Goal: Information Seeking & Learning: Learn about a topic

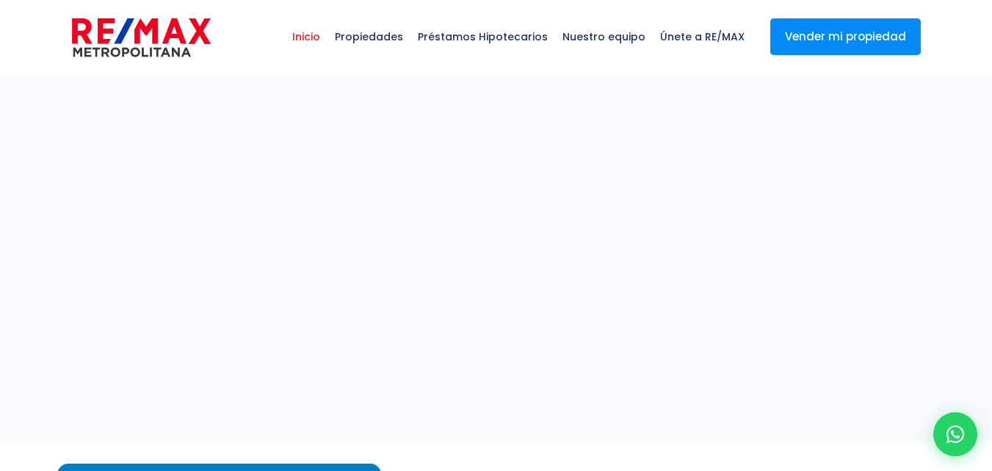
select select
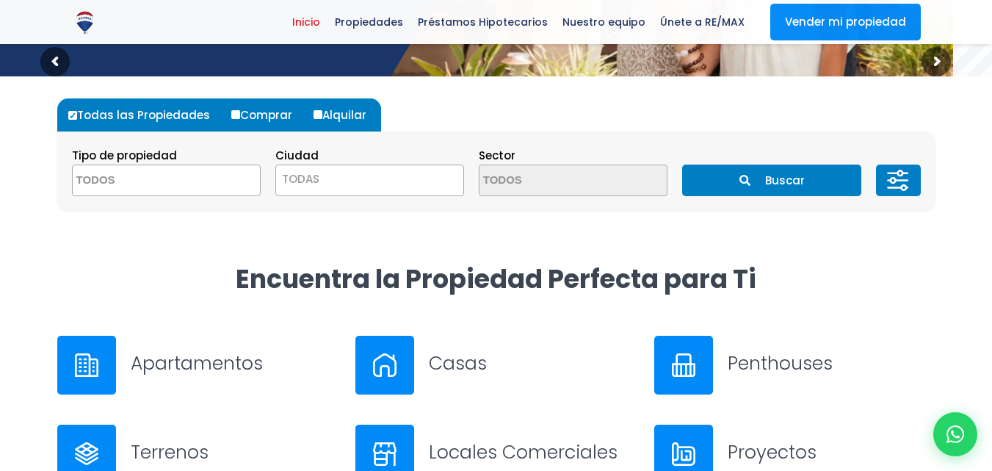
scroll to position [367, 0]
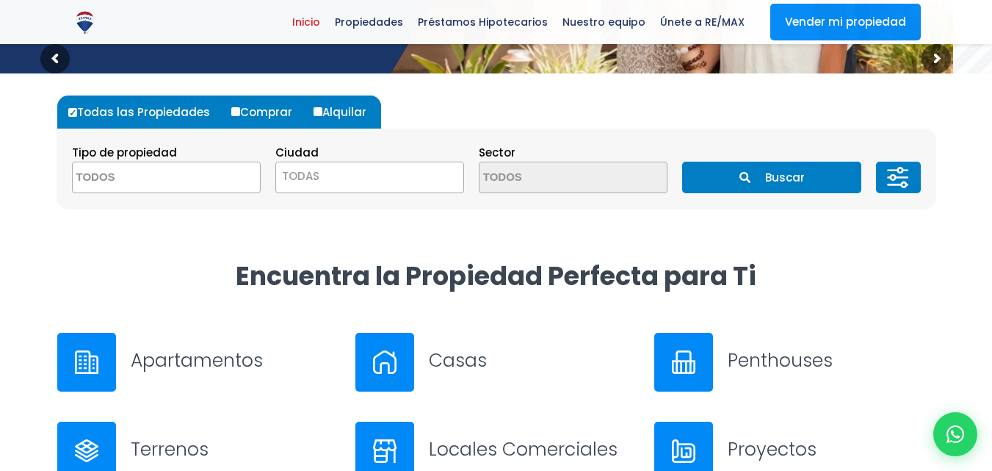
click at [231, 111] on input "Comprar" at bounding box center [235, 111] width 9 height 9
radio input "true"
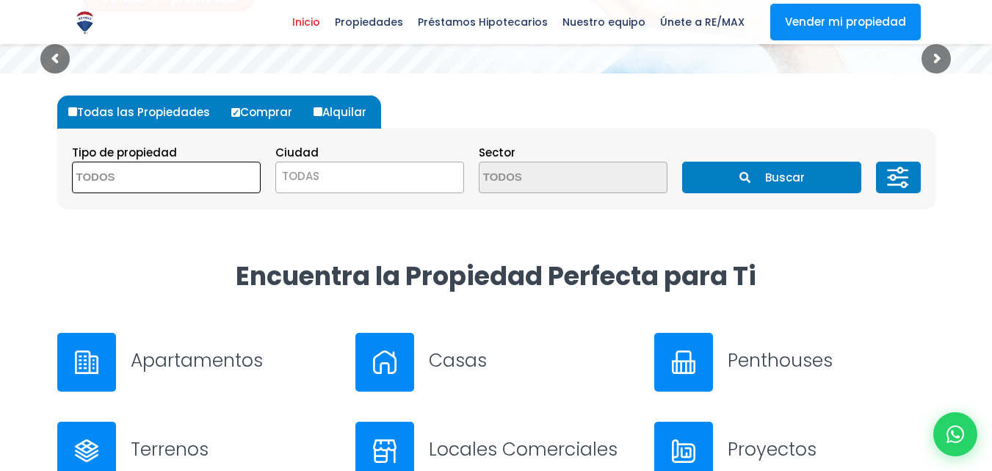
click at [216, 177] on span at bounding box center [166, 178] width 189 height 32
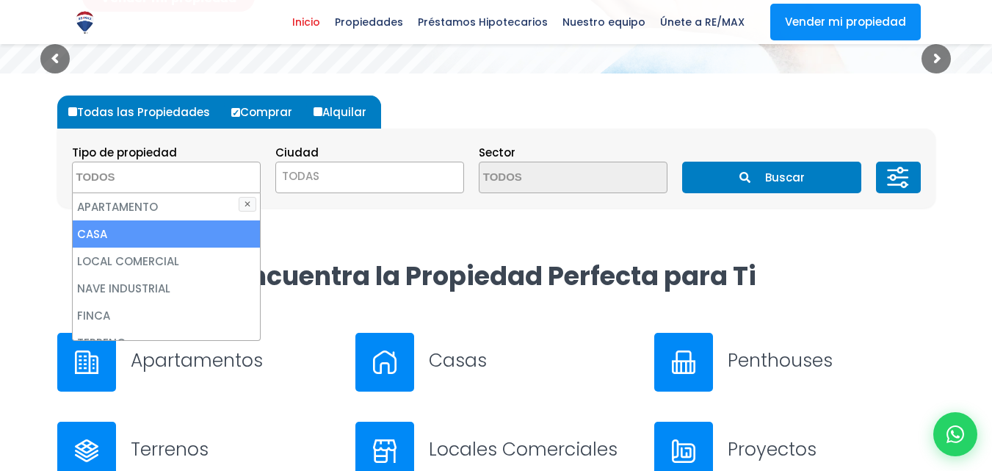
click at [99, 232] on li "CASA" at bounding box center [166, 233] width 187 height 27
select select "house"
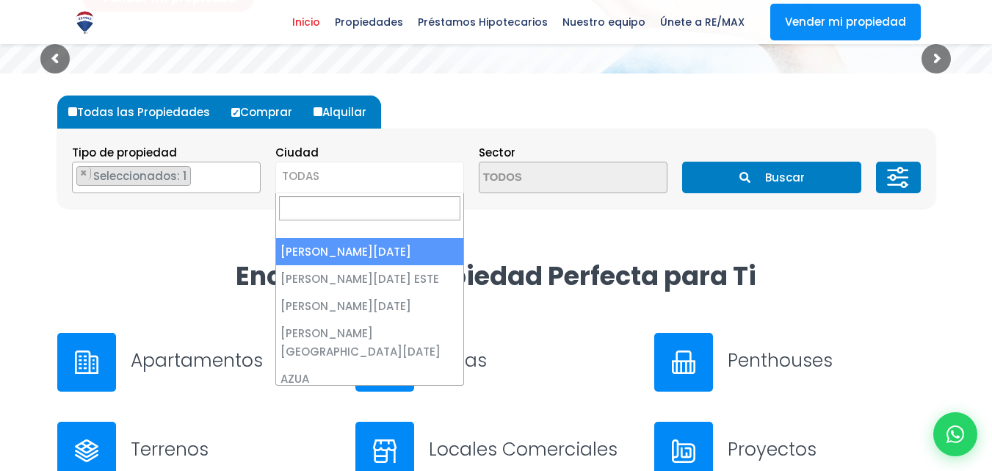
click at [345, 169] on span "TODAS" at bounding box center [369, 176] width 187 height 21
select select "1"
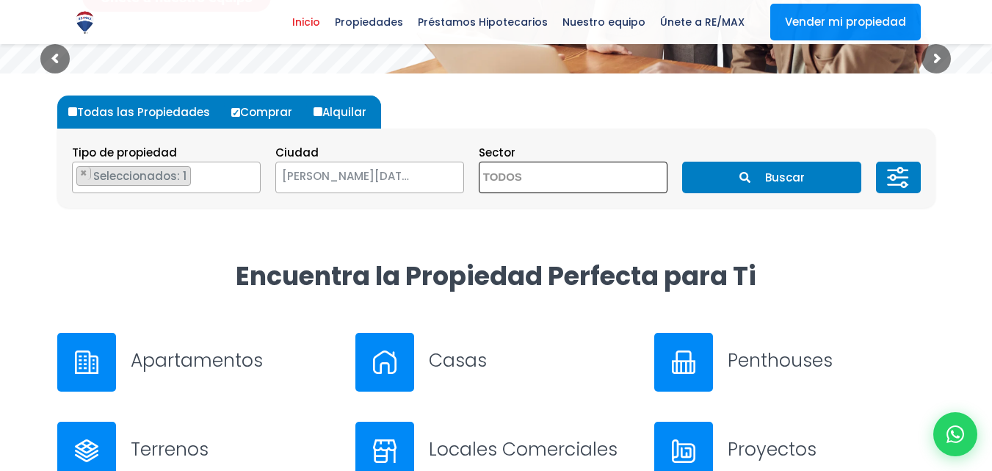
click at [550, 176] on textarea "Search" at bounding box center [551, 178] width 143 height 32
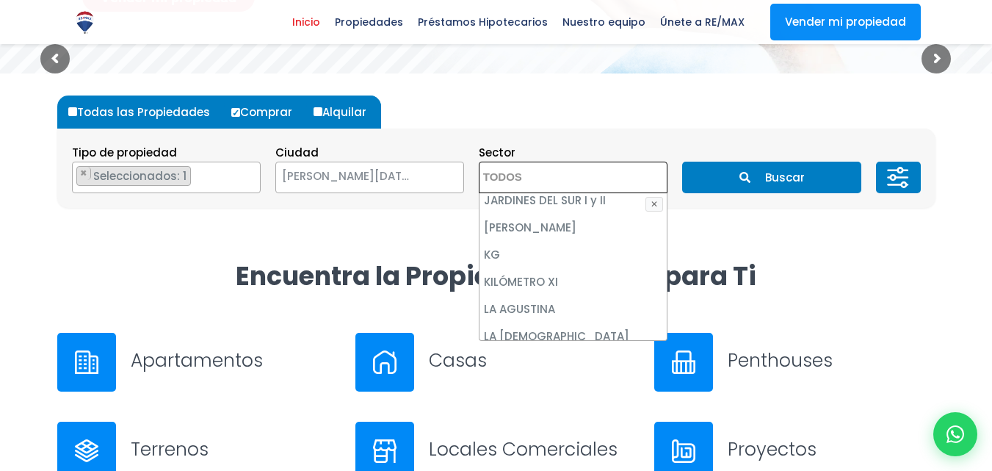
scroll to position [2862, 0]
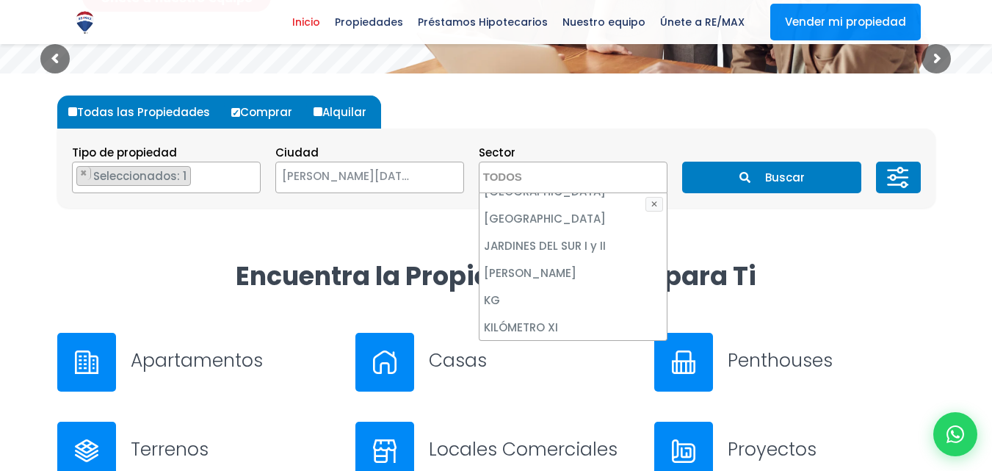
click at [522, 341] on li "LA AGUSTINA" at bounding box center [573, 354] width 187 height 27
select select "188"
click at [522, 341] on li "LA AGUSTINA" at bounding box center [573, 354] width 187 height 27
select select
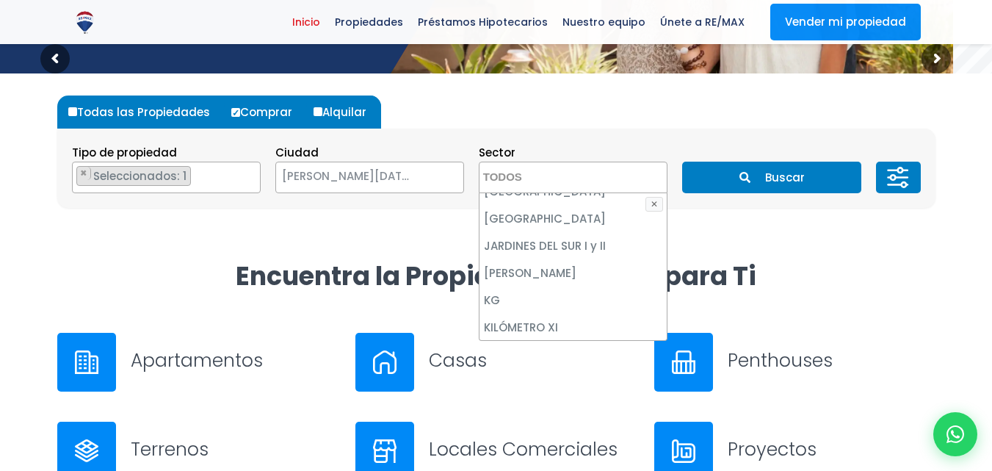
scroll to position [3054, 0]
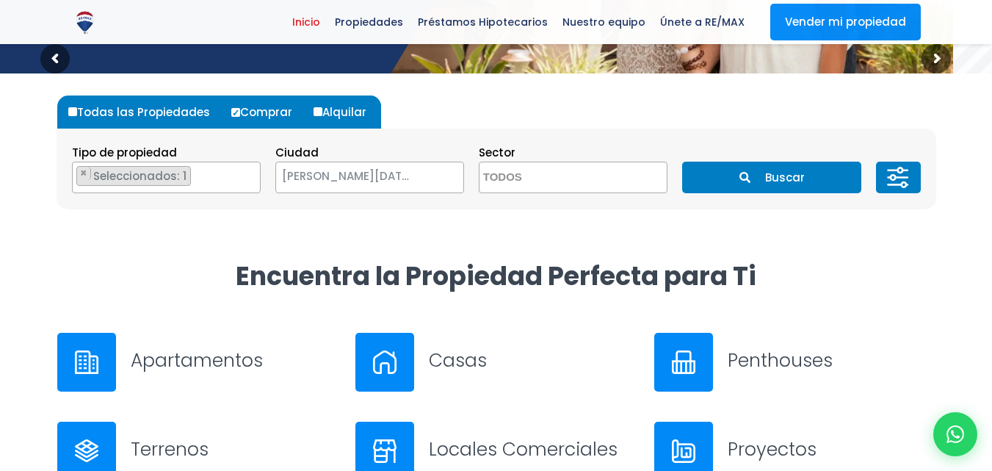
click at [405, 209] on div "Todas las Propiedades Comprar Alquilar Tipo de propiedad APARTAMENTO CASA LOCAL…" at bounding box center [496, 151] width 879 height 156
click at [778, 177] on button "Buscar" at bounding box center [771, 178] width 179 height 32
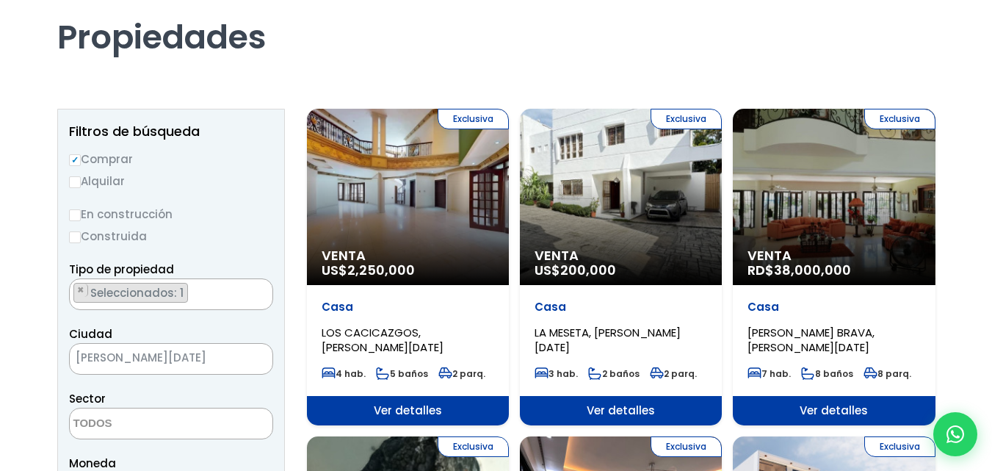
scroll to position [73, 0]
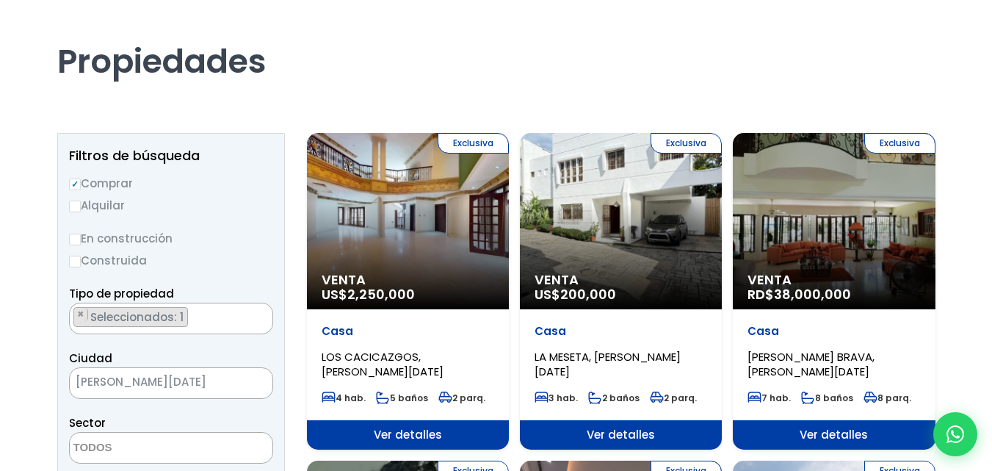
click at [509, 253] on div "Exclusiva Venta US$ 200,000" at bounding box center [408, 221] width 202 height 176
click at [509, 251] on div "Exclusiva Venta US$ 200,000" at bounding box center [408, 221] width 202 height 176
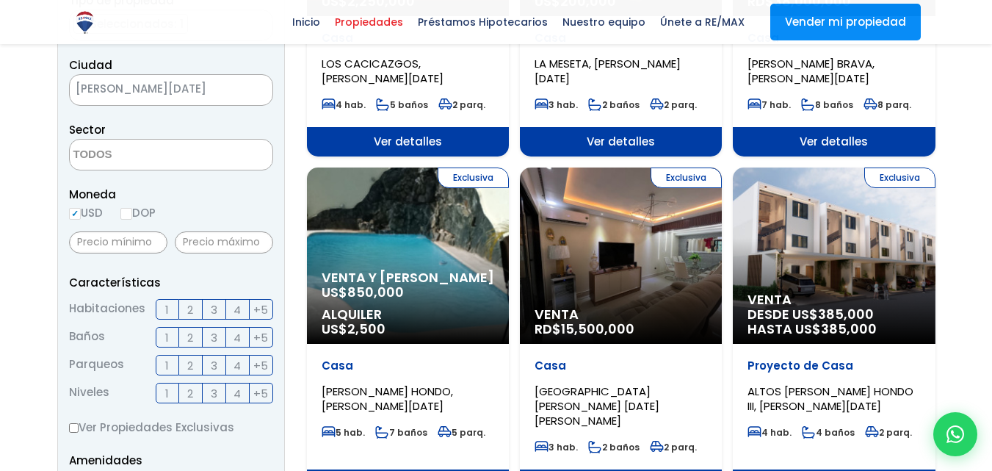
scroll to position [367, 0]
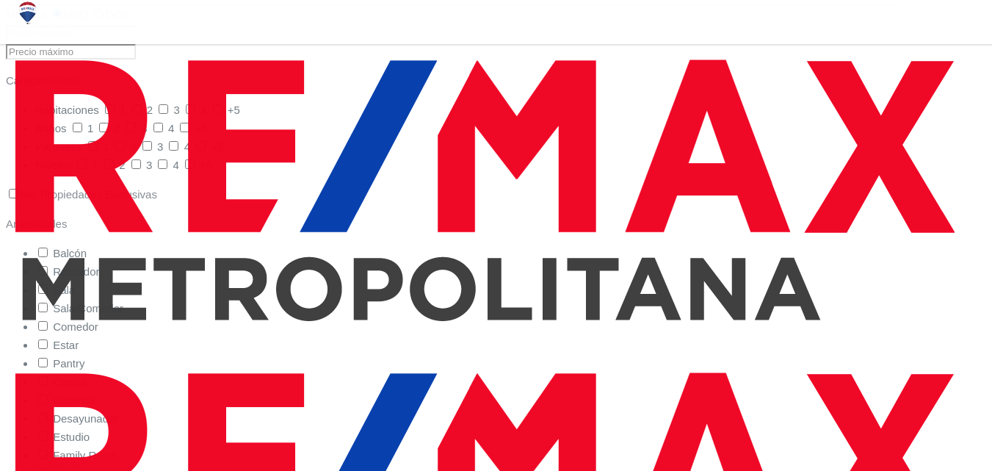
scroll to position [2058, 0]
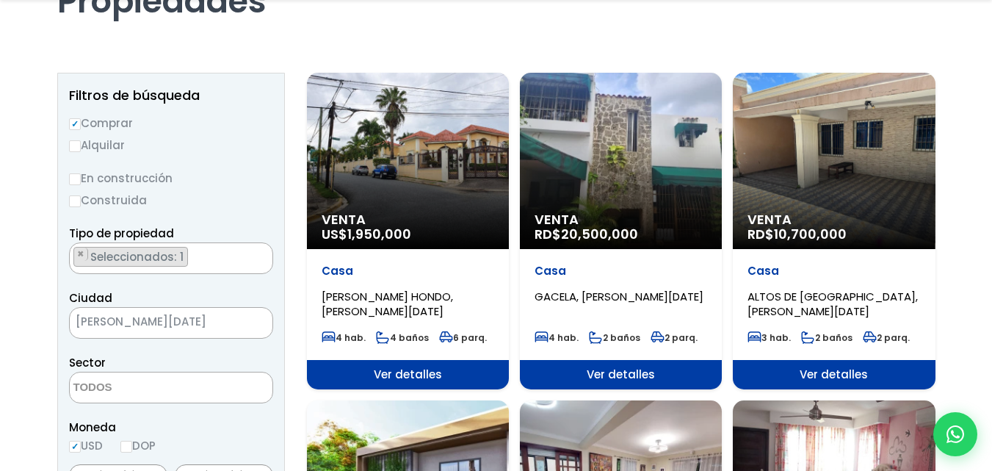
scroll to position [147, 0]
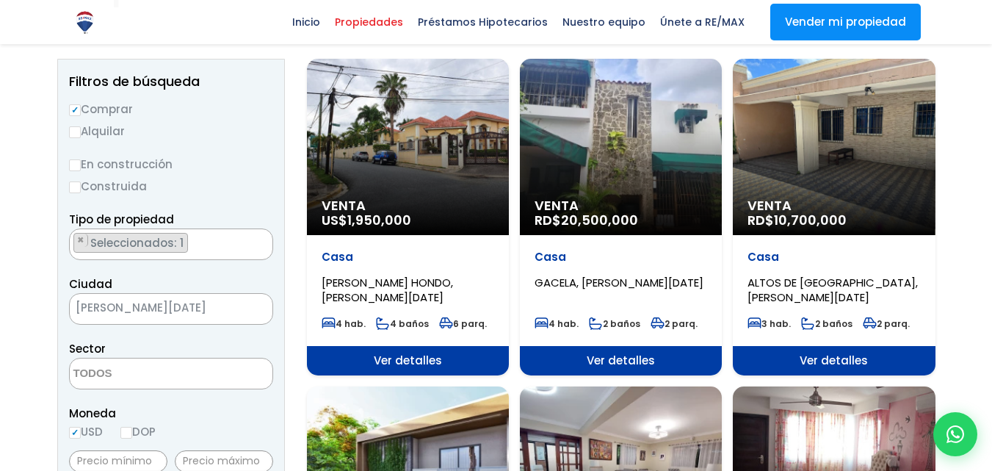
click at [509, 187] on div "Venta RD$ 10,700,000" at bounding box center [408, 147] width 202 height 176
click at [411, 212] on span "RD$ 10,700,000" at bounding box center [367, 220] width 90 height 18
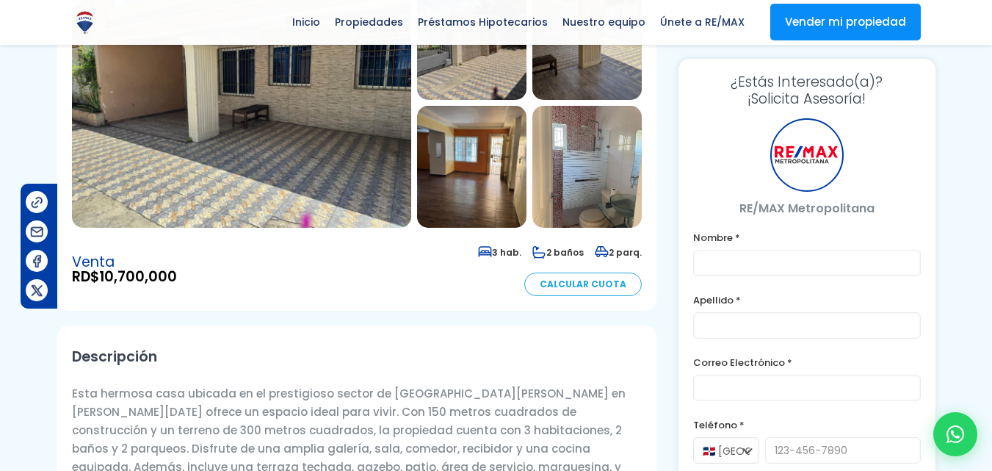
scroll to position [367, 0]
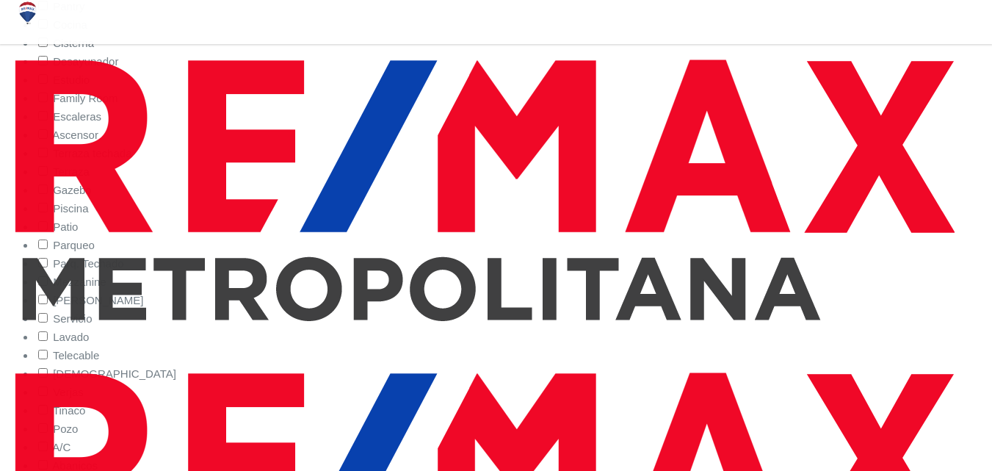
scroll to position [882, 0]
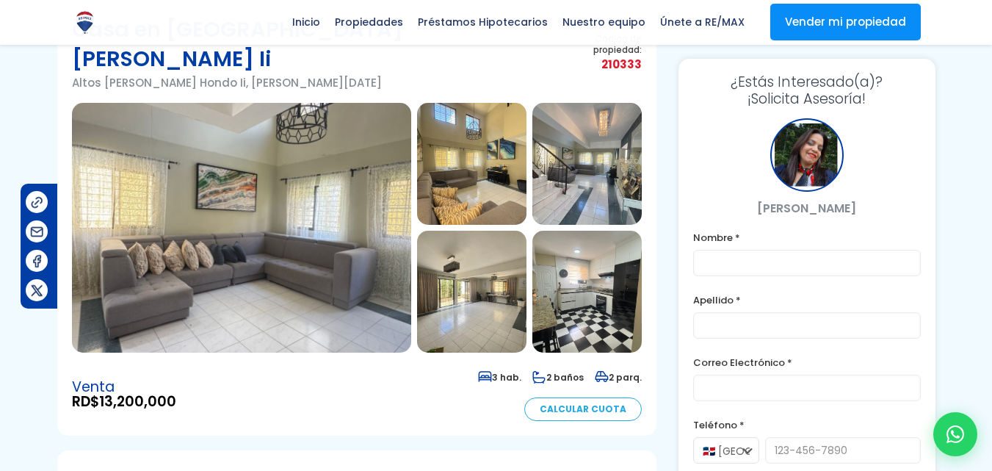
scroll to position [73, 0]
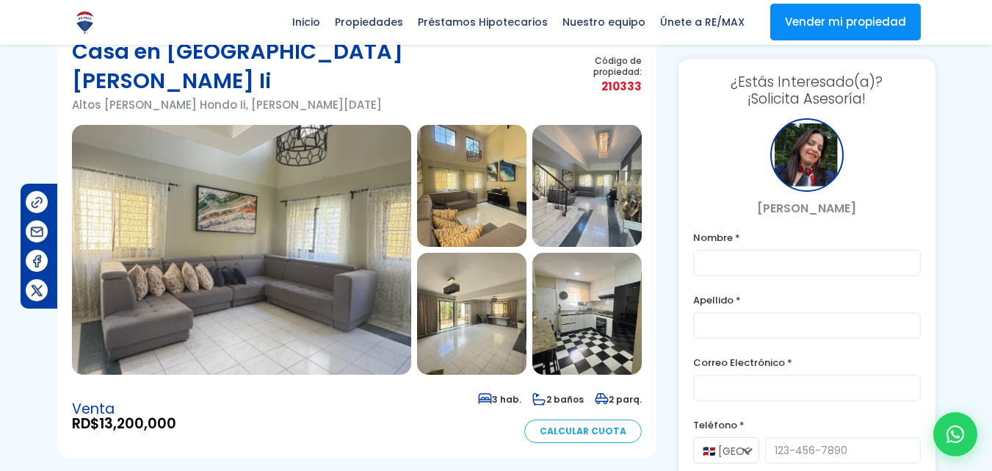
click at [478, 176] on img at bounding box center [471, 186] width 109 height 122
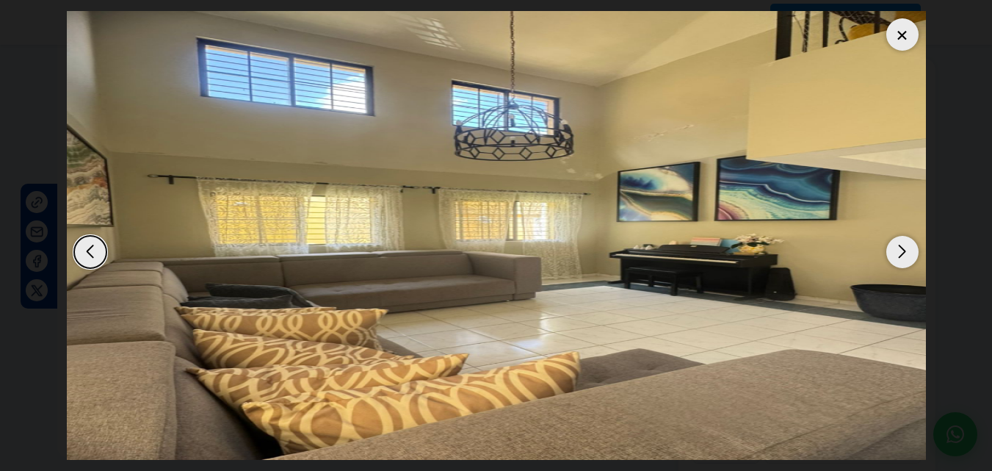
click at [903, 253] on div "Next slide" at bounding box center [903, 252] width 32 height 32
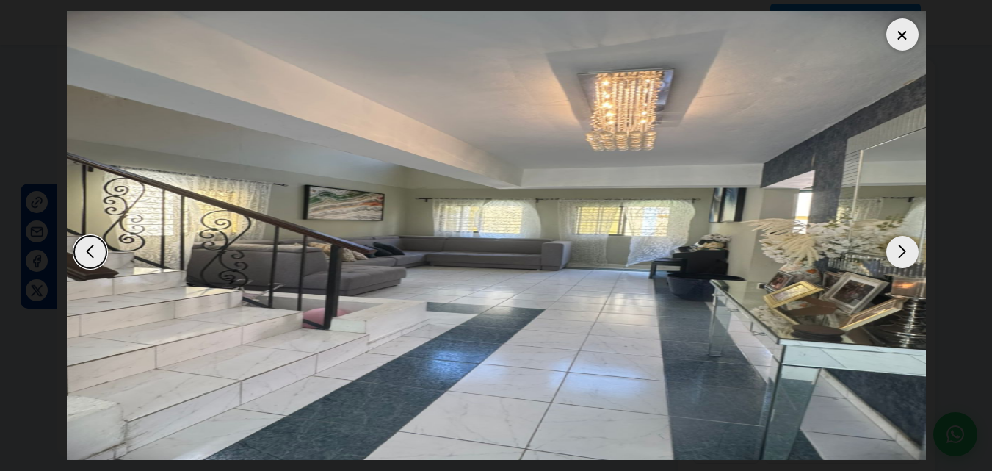
click at [902, 251] on div "Next slide" at bounding box center [903, 252] width 32 height 32
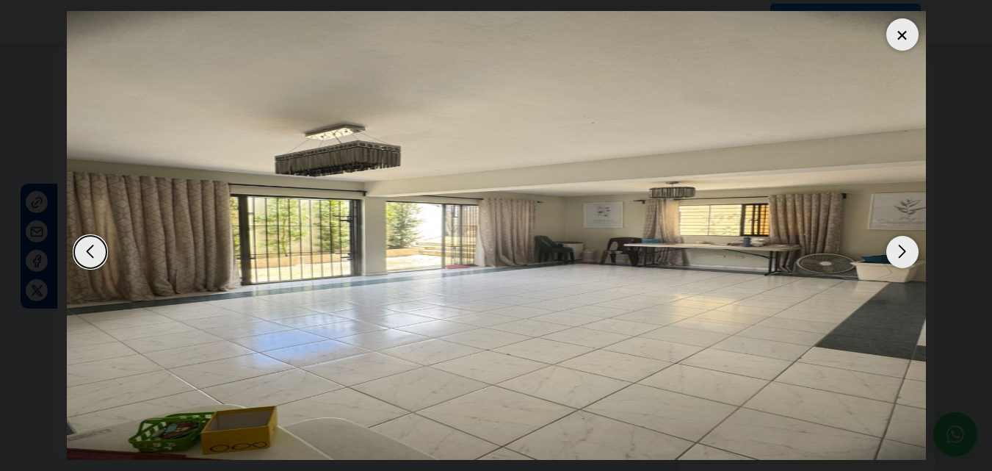
click at [902, 251] on div "Next slide" at bounding box center [903, 252] width 32 height 32
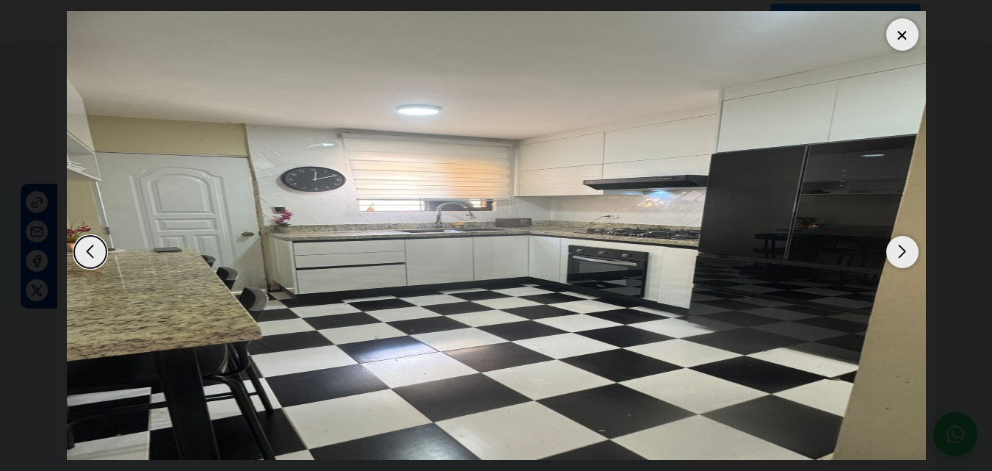
click at [896, 36] on div at bounding box center [903, 34] width 32 height 32
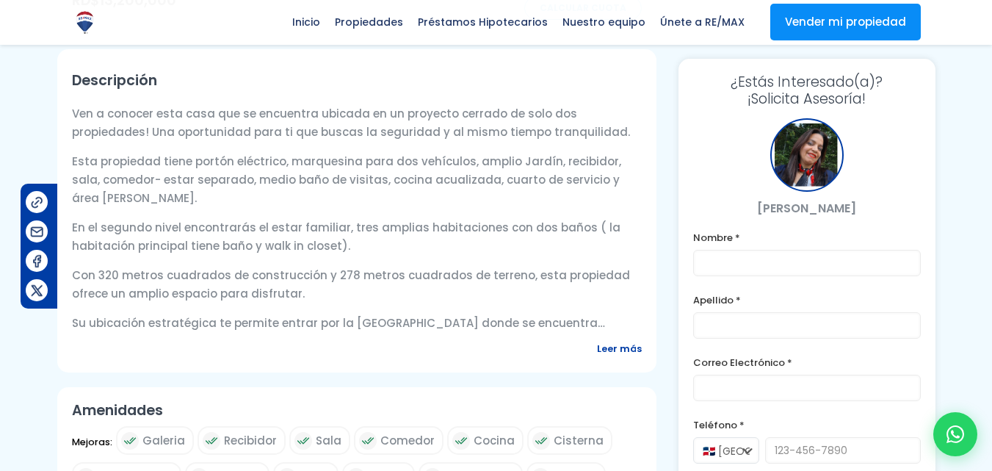
scroll to position [588, 0]
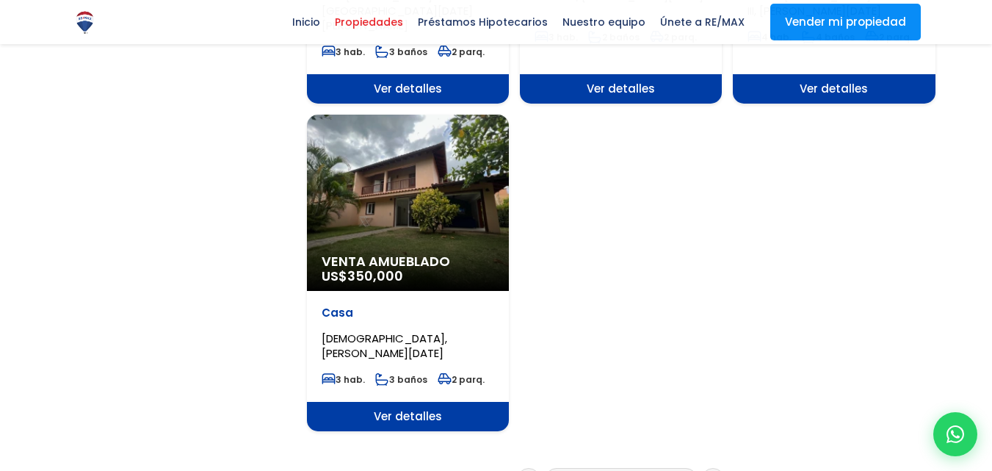
scroll to position [1763, 0]
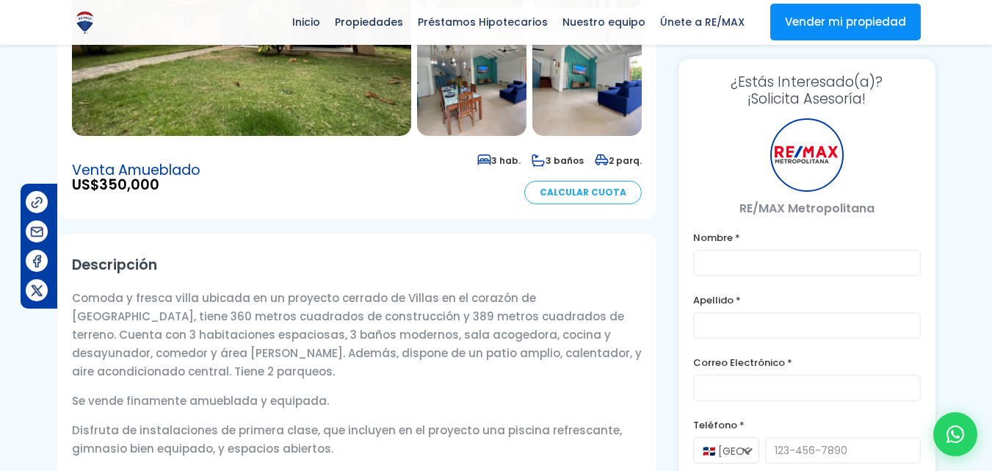
scroll to position [367, 0]
